Goal: Task Accomplishment & Management: Manage account settings

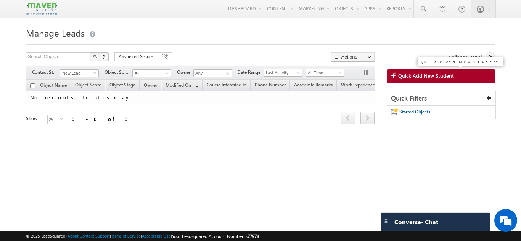
click at [425, 74] on span "Quick Add New Student" at bounding box center [426, 75] width 56 height 7
drag, startPoint x: 420, startPoint y: 138, endPoint x: 441, endPoint y: 80, distance: 61.6
click at [441, 80] on link "Quick Add New Student" at bounding box center [440, 76] width 108 height 14
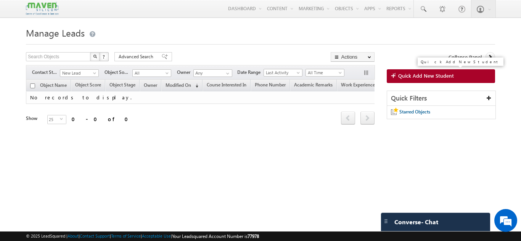
click at [441, 80] on link "Quick Add New Student" at bounding box center [440, 76] width 108 height 14
click at [473, 75] on link "Quick Add New Student" at bounding box center [440, 76] width 108 height 14
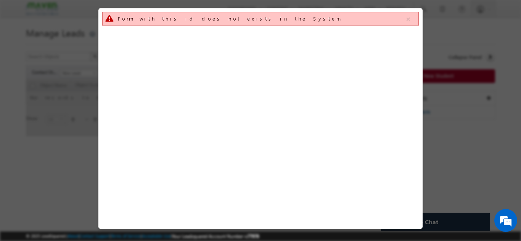
click at [473, 75] on div at bounding box center [260, 120] width 521 height 241
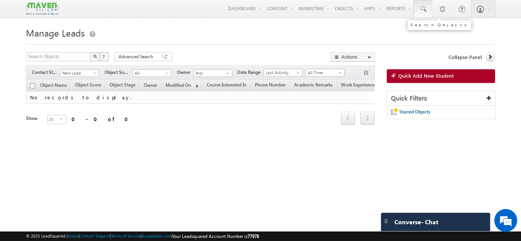
click at [424, 4] on link at bounding box center [423, 9] width 18 height 18
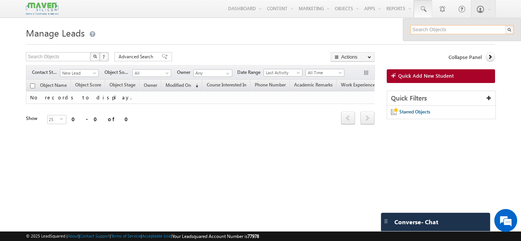
click at [422, 28] on input "text" at bounding box center [461, 29] width 103 height 9
paste input "7978733681"
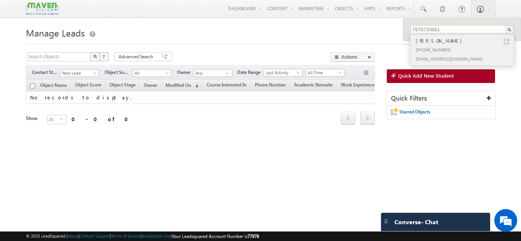
type input "7978733681"
click at [439, 56] on div "suchismita1994pati@gmail.com" at bounding box center [465, 58] width 102 height 9
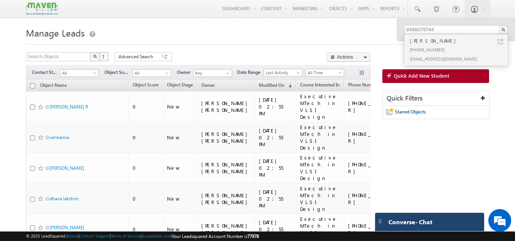
click at [447, 227] on div "Converse - Chat" at bounding box center [429, 222] width 109 height 18
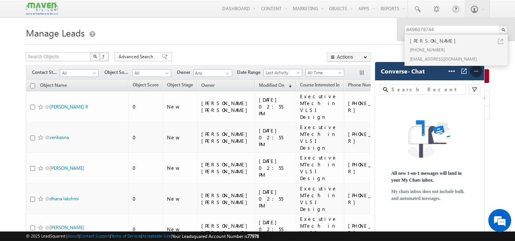
click at [476, 69] on img at bounding box center [476, 71] width 8 height 8
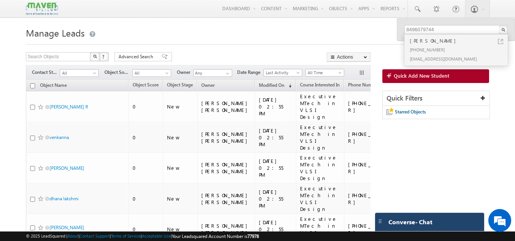
click at [419, 222] on span "Converse - Chat" at bounding box center [410, 222] width 44 height 7
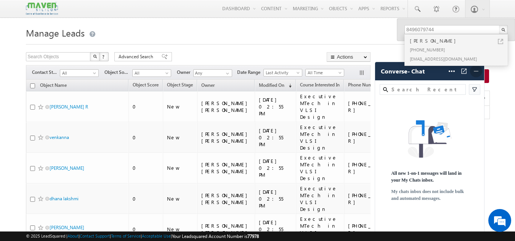
click at [474, 74] on img at bounding box center [476, 71] width 8 height 8
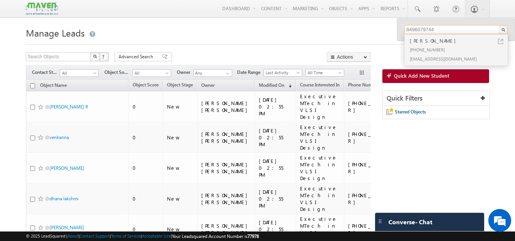
drag, startPoint x: 438, startPoint y: 27, endPoint x: 351, endPoint y: 33, distance: 87.1
paste input "798111136"
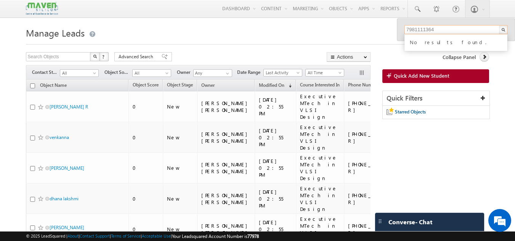
type input "7981111364"
drag, startPoint x: 442, startPoint y: 30, endPoint x: 371, endPoint y: 37, distance: 71.5
click at [371, 37] on h1 "Manage Leads" at bounding box center [257, 32] width 463 height 15
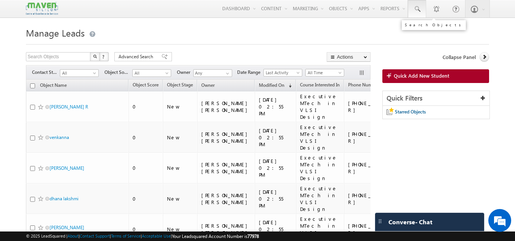
click at [417, 12] on span at bounding box center [417, 9] width 8 height 8
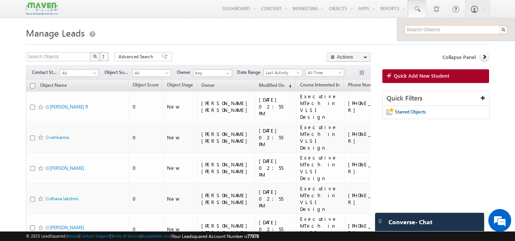
click at [418, 31] on input "text" at bounding box center [455, 29] width 103 height 9
paste input "7981111364"
click at [450, 28] on input "7981111364" at bounding box center [455, 29] width 103 height 9
type input "798111136"
click at [88, 71] on span "All" at bounding box center [78, 73] width 36 height 7
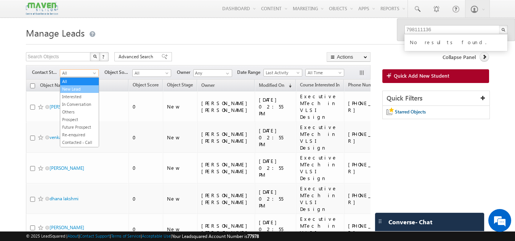
click at [86, 88] on link "New Lead" at bounding box center [79, 89] width 38 height 7
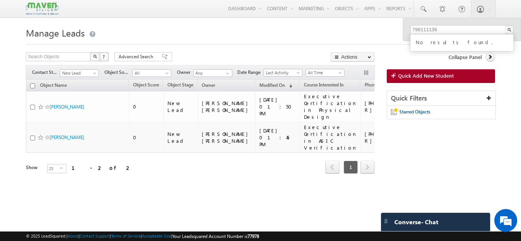
click at [274, 32] on h1 "Manage Leads" at bounding box center [260, 32] width 468 height 15
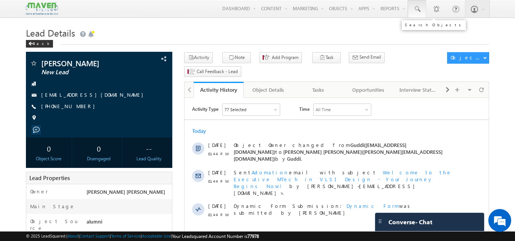
click at [420, 9] on span at bounding box center [417, 9] width 8 height 8
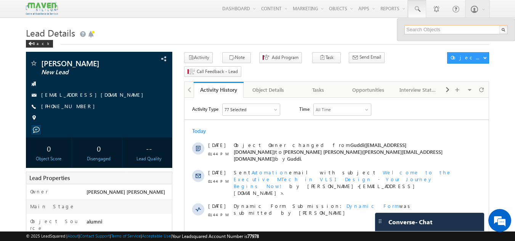
click at [419, 27] on input "text" at bounding box center [455, 29] width 103 height 9
paste input "7981111364"
type input "7981111364"
click at [437, 28] on input "7981111364" at bounding box center [455, 29] width 103 height 9
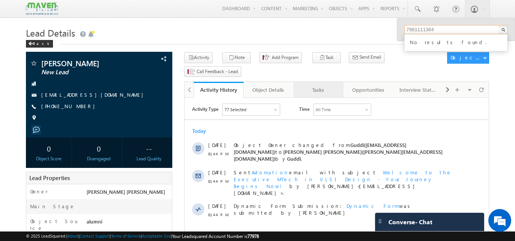
click at [316, 85] on div "Tasks" at bounding box center [318, 89] width 37 height 9
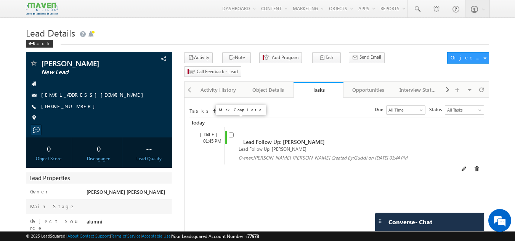
click at [232, 133] on input "checkbox" at bounding box center [231, 135] width 5 height 5
checkbox input "false"
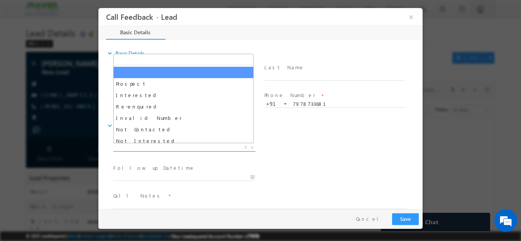
click at [186, 148] on span "X" at bounding box center [184, 148] width 142 height 8
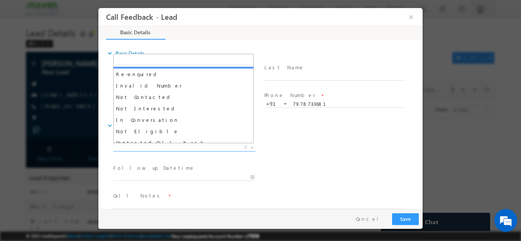
scroll to position [38, 0]
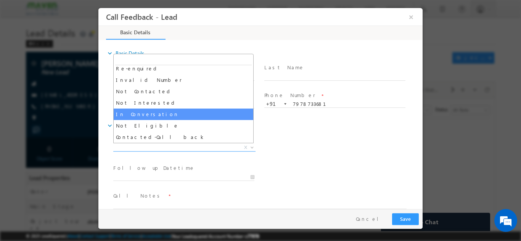
select select "In Conversation"
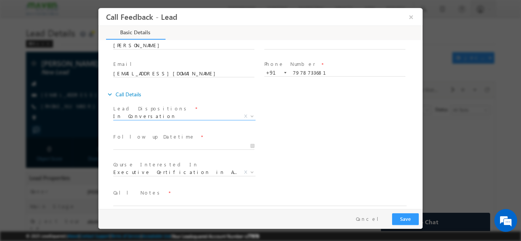
scroll to position [40, 0]
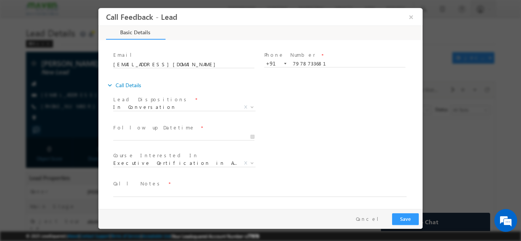
click at [291, 196] on span at bounding box center [255, 200] width 285 height 8
click at [291, 189] on textarea at bounding box center [259, 192] width 293 height 9
click at [267, 192] on textarea "done btech currently working maven aluminai shared details for" at bounding box center [259, 192] width 293 height 9
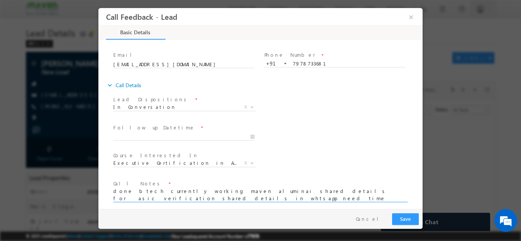
click at [382, 190] on textarea "done btech currently working maven aluminai shared details for asic verificatio…" at bounding box center [259, 195] width 293 height 14
type textarea "done btech currently working maven aluminai shared details for asic verificatio…"
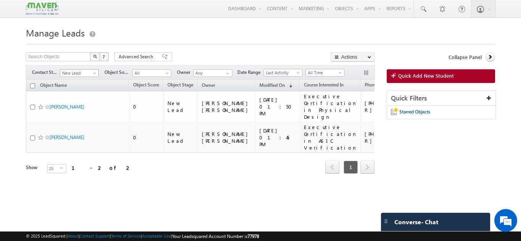
click at [86, 72] on span "New Lead" at bounding box center [78, 73] width 36 height 7
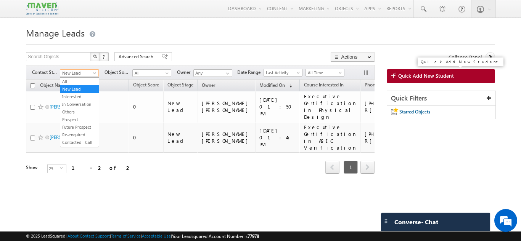
click at [453, 80] on link "Quick Add New Student" at bounding box center [440, 76] width 108 height 14
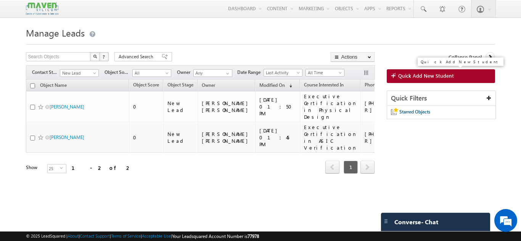
click at [398, 80] on link "Quick Add New Student" at bounding box center [440, 76] width 108 height 14
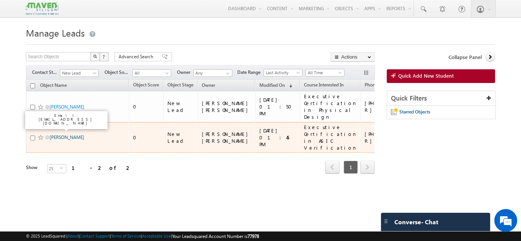
click at [68, 135] on link "[PERSON_NAME]" at bounding box center [67, 138] width 35 height 6
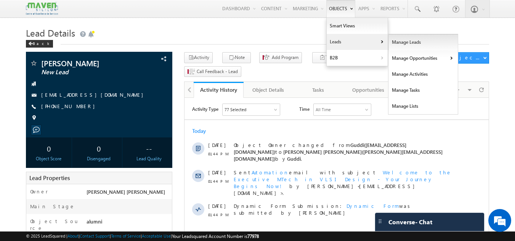
click at [398, 37] on link "Manage Leads" at bounding box center [423, 42] width 70 height 16
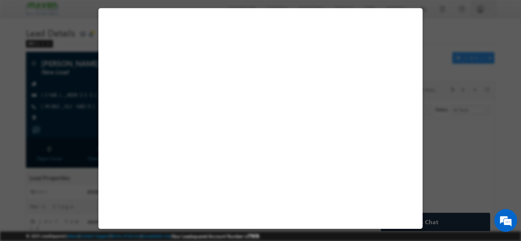
select select "In Conversation"
select select "Executive Certification in ASIC Verification"
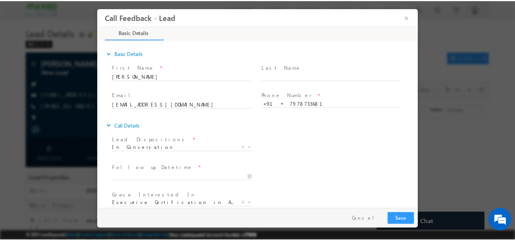
scroll to position [1, 0]
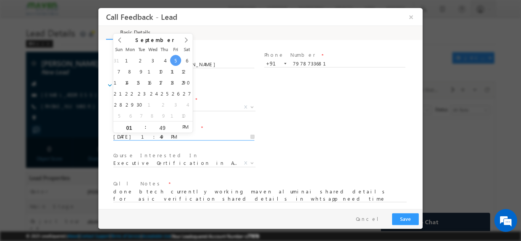
click at [237, 135] on input "[DATE] 1:49 PM" at bounding box center [183, 137] width 141 height 8
type input "[DATE] 1:49 PM"
click at [434, 175] on div at bounding box center [260, 120] width 521 height 241
click at [400, 213] on button "Save" at bounding box center [405, 219] width 27 height 12
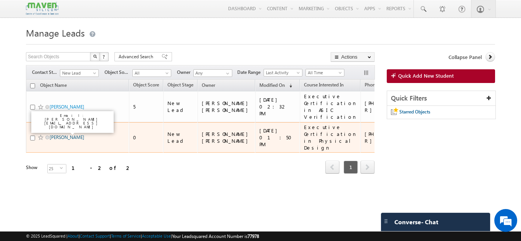
click at [67, 135] on link "Akhil Batchu" at bounding box center [67, 138] width 35 height 6
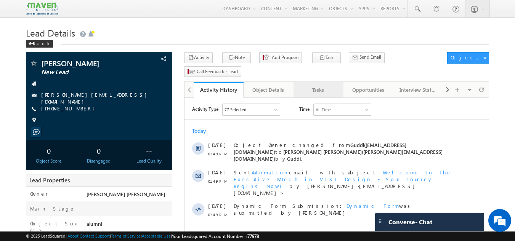
click at [325, 85] on div "Tasks" at bounding box center [318, 89] width 37 height 9
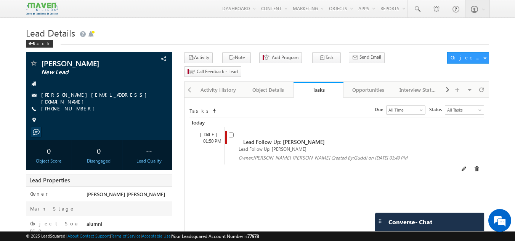
click at [229, 133] on input "checkbox" at bounding box center [231, 135] width 5 height 5
checkbox input "false"
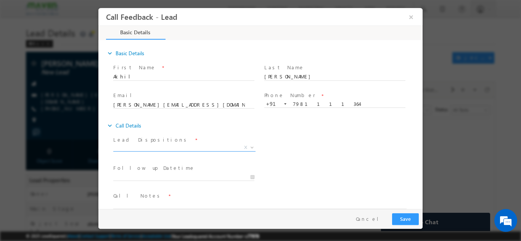
click at [167, 148] on span "X" at bounding box center [184, 148] width 142 height 8
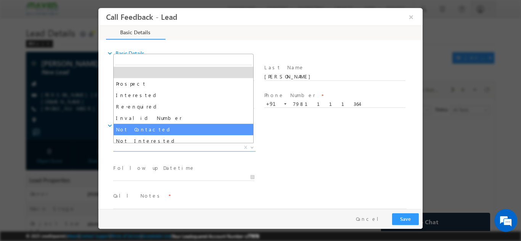
select select "Not Contacted"
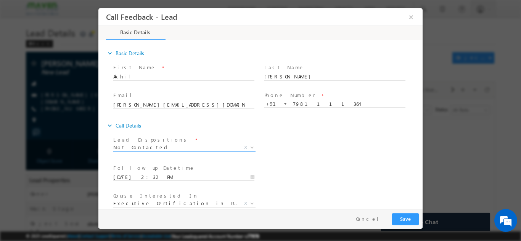
click at [166, 179] on input "05/09/2025 2:32 PM" at bounding box center [183, 177] width 141 height 8
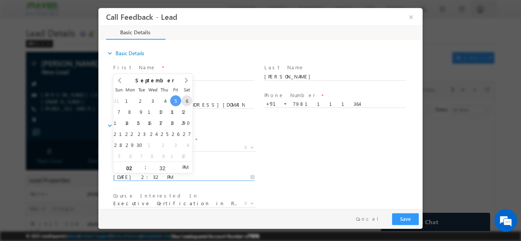
type input "06/09/2025 2:32 PM"
click at [375, 165] on div "Follow up Datetime * 06/09/2025 2:32 PM Program Type * Long Term Short Term X" at bounding box center [267, 176] width 311 height 28
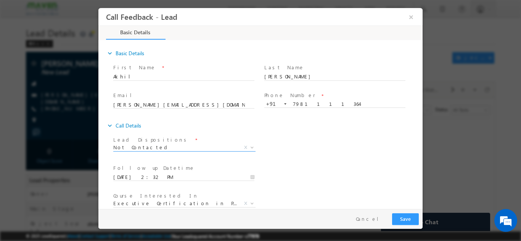
click at [199, 148] on span "Not Contacted" at bounding box center [175, 147] width 124 height 7
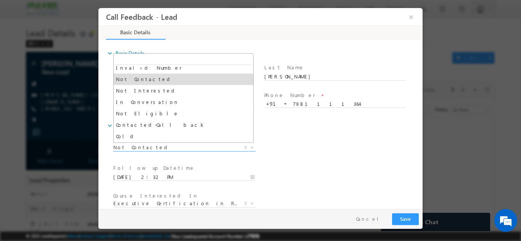
scroll to position [55, 0]
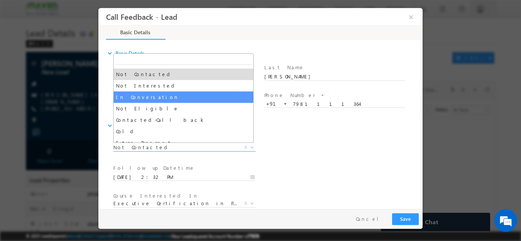
select select "In Conversation"
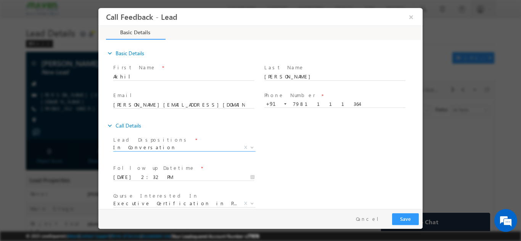
click at [368, 146] on div "Lead Dispositions * Prospect Interested Re-enquired Invalid Number Not Contacte…" at bounding box center [267, 148] width 311 height 28
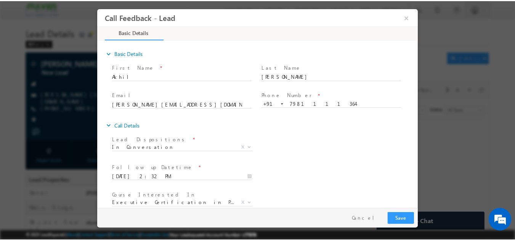
scroll to position [40, 0]
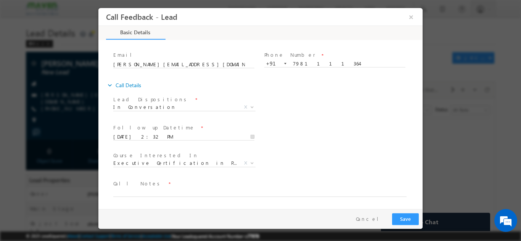
drag, startPoint x: 420, startPoint y: 135, endPoint x: 522, endPoint y: 204, distance: 123.2
click at [343, 192] on textarea at bounding box center [259, 192] width 293 height 9
type textarea "done btech currently working maven alumnai pitch for iit roorkee pd course ask …"
click at [411, 225] on div "Pay & Save Save Cancel" at bounding box center [262, 219] width 328 height 20
click at [412, 220] on button "Save" at bounding box center [405, 219] width 27 height 12
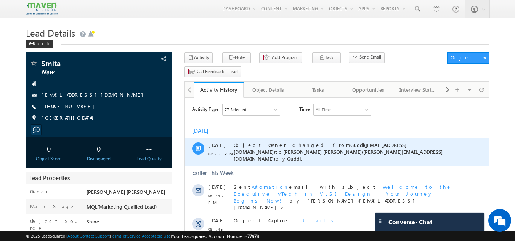
click at [356, 148] on div "Object Owner changed from Guddi([EMAIL_ADDRESS][DOMAIN_NAME]) to [PERSON_NAME] …" at bounding box center [345, 152] width 223 height 21
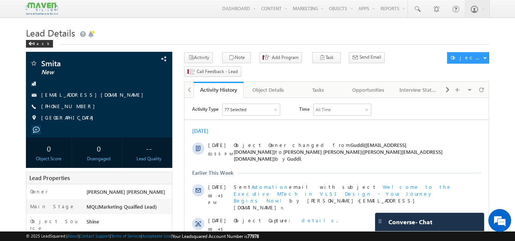
scroll to position [211, 0]
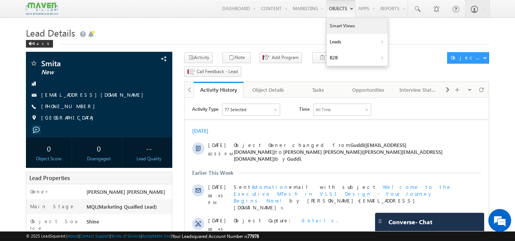
click at [338, 24] on link "Smart Views" at bounding box center [357, 26] width 61 height 16
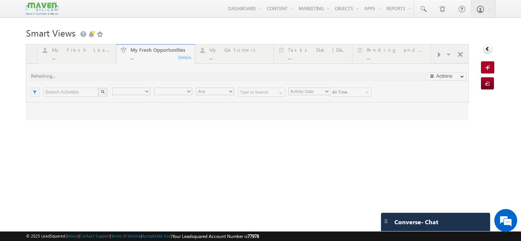
type input "Current User"
